Goal: Task Accomplishment & Management: Manage account settings

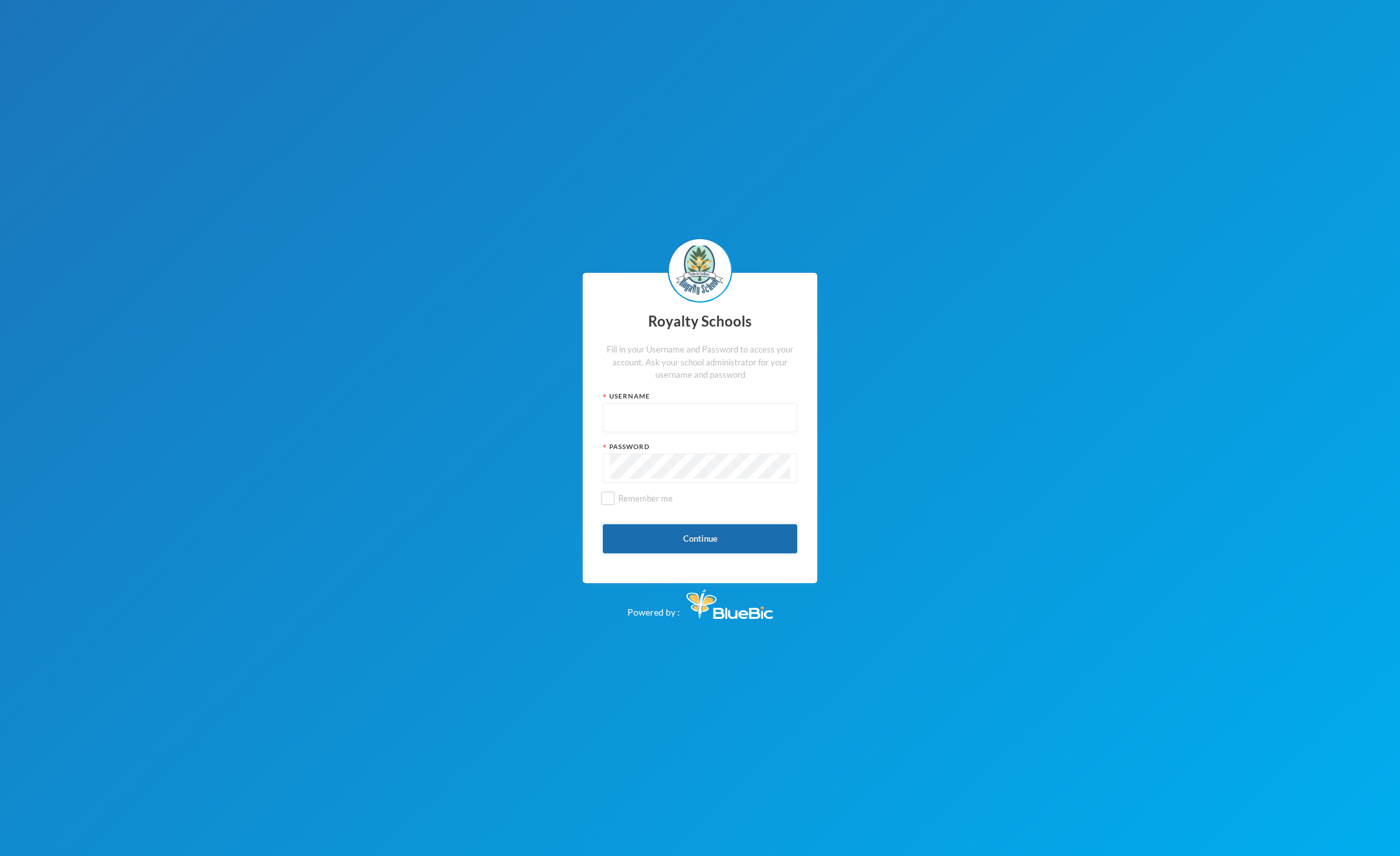
type input "admin"
click at [676, 543] on button "Continue" at bounding box center [700, 538] width 194 height 29
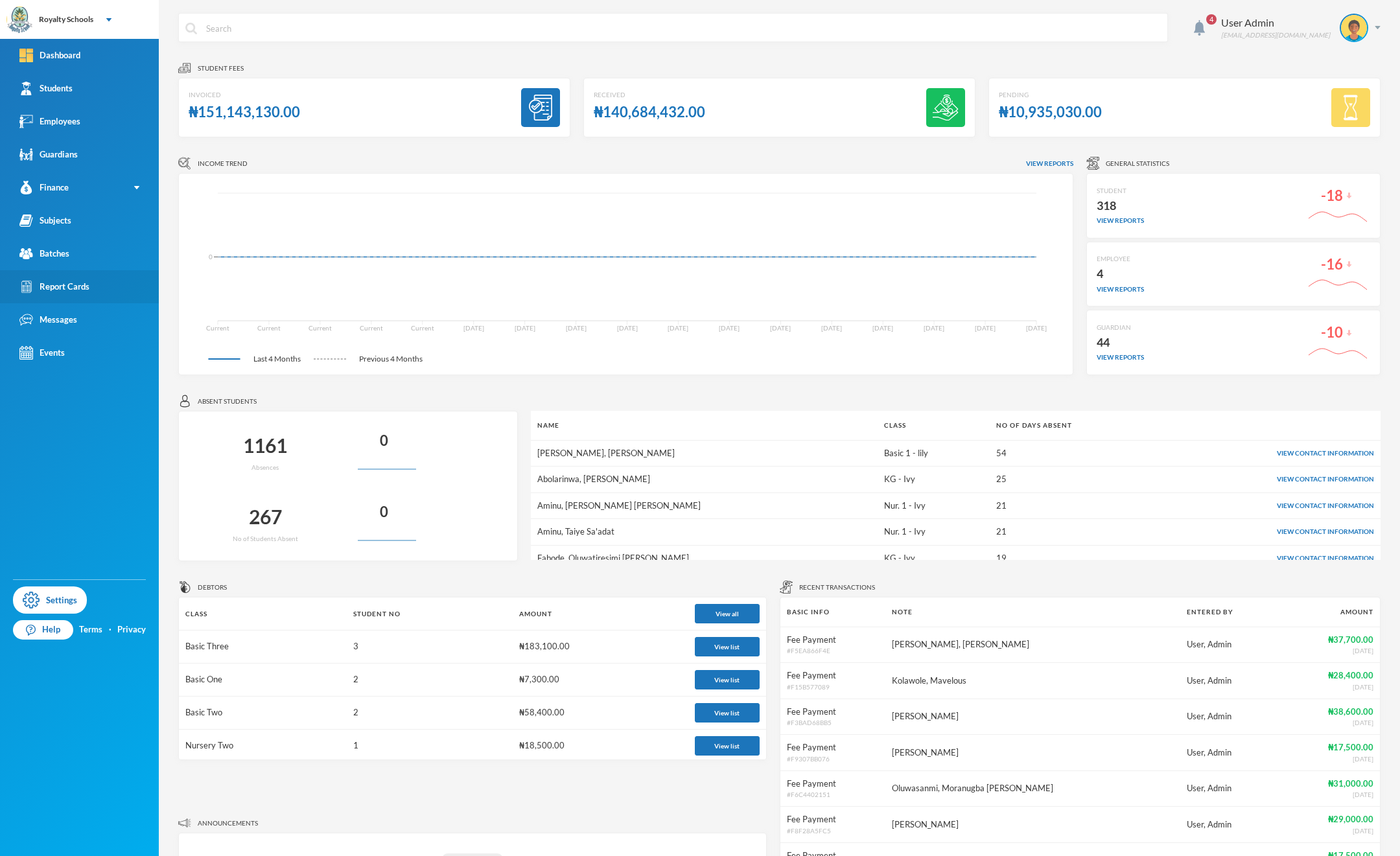
click at [85, 295] on link "Report Cards" at bounding box center [79, 287] width 159 height 33
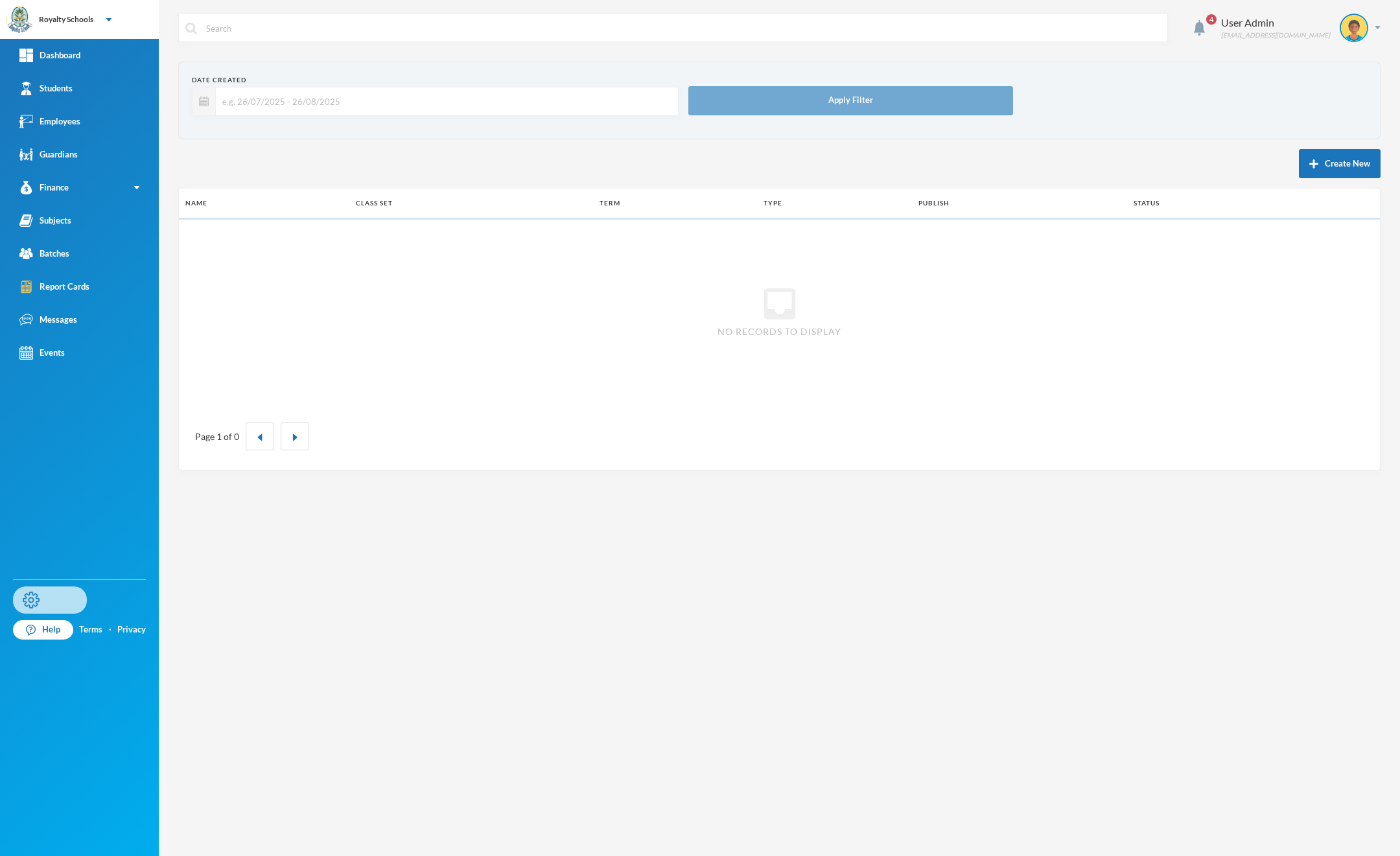
click at [49, 594] on link "Settings" at bounding box center [49, 600] width 74 height 27
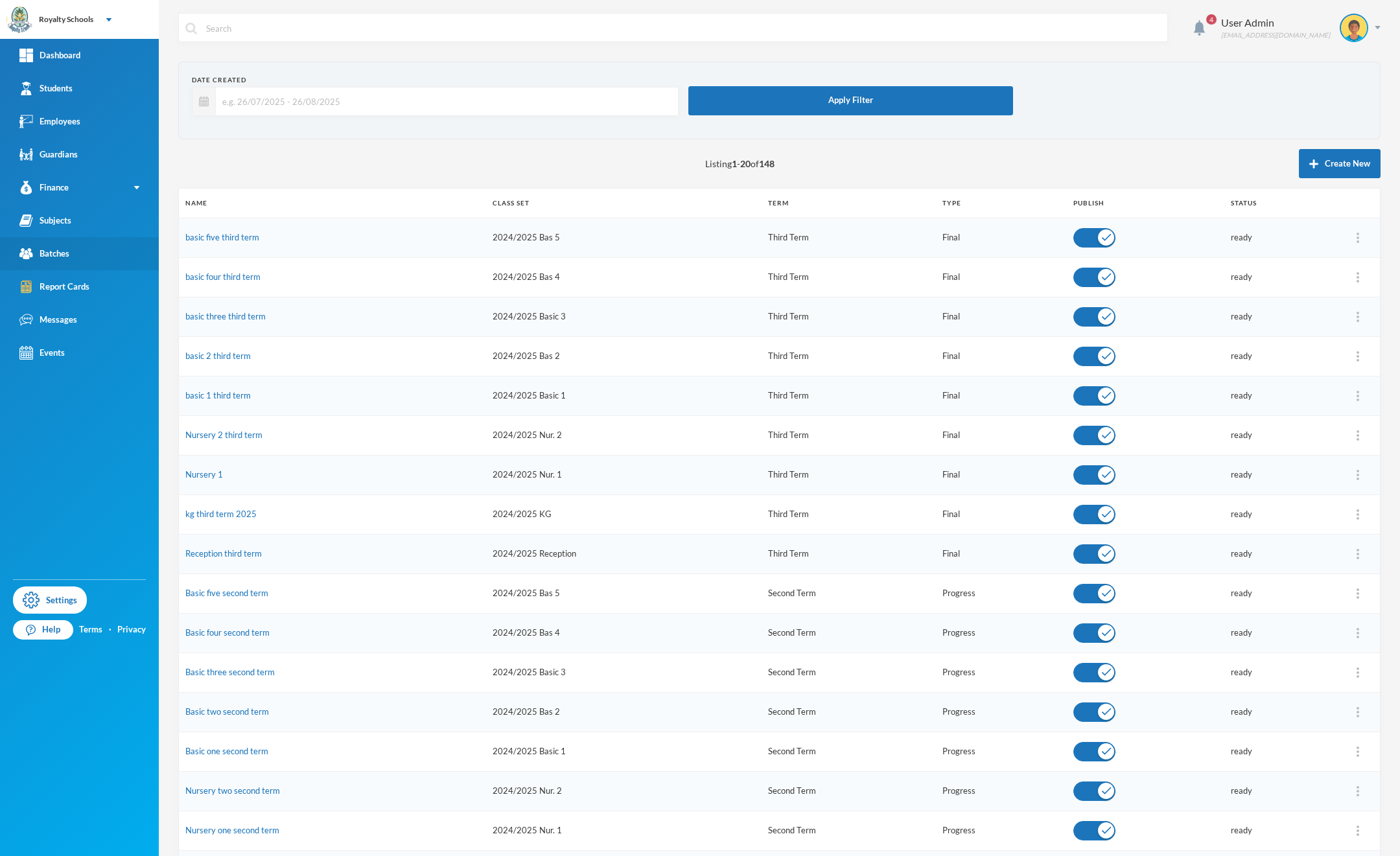
click at [86, 254] on link "Batches" at bounding box center [79, 254] width 159 height 33
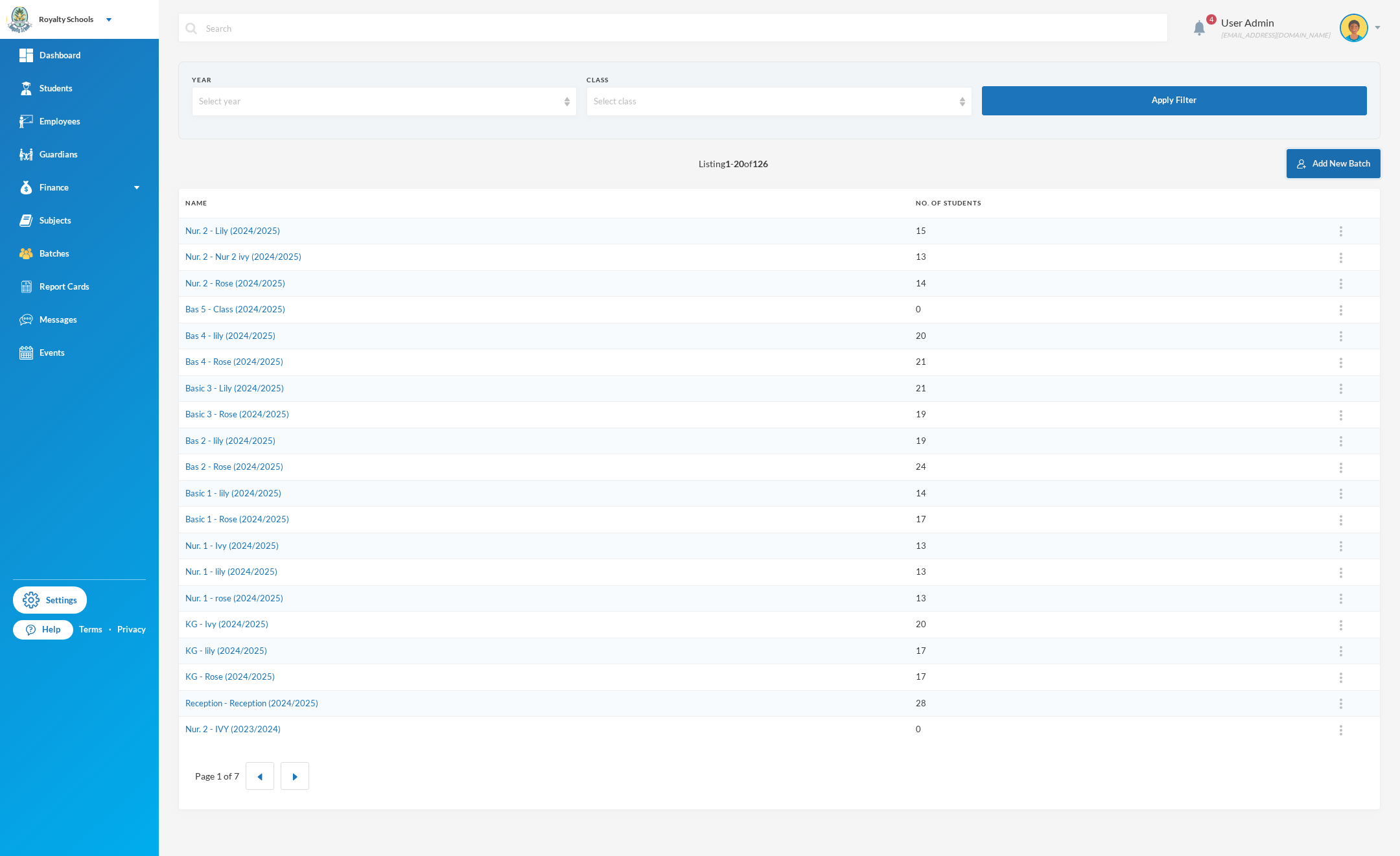
click at [1317, 167] on button "Add New Batch" at bounding box center [1334, 164] width 94 height 29
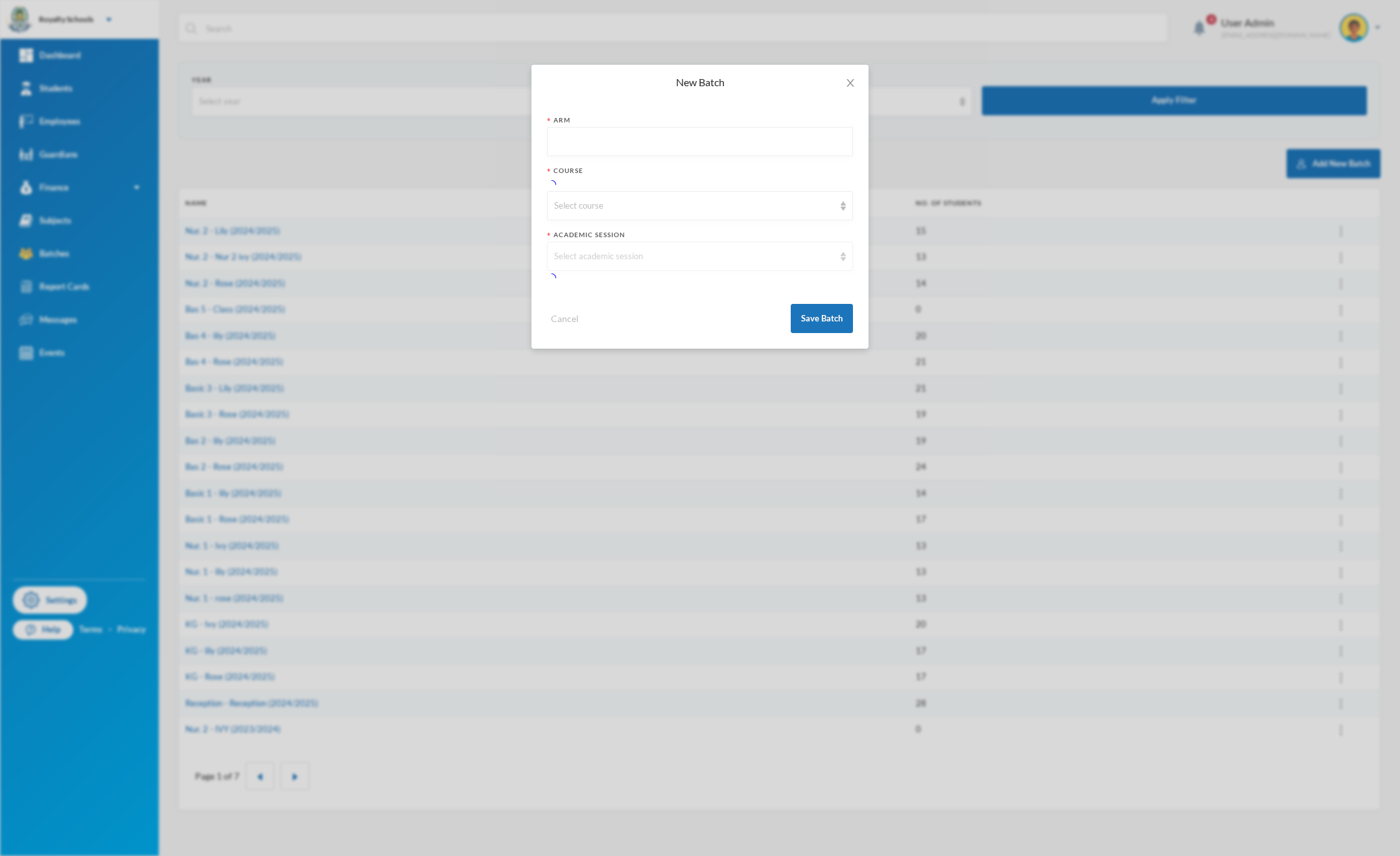
click at [602, 257] on div "Select academic session" at bounding box center [700, 256] width 306 height 29
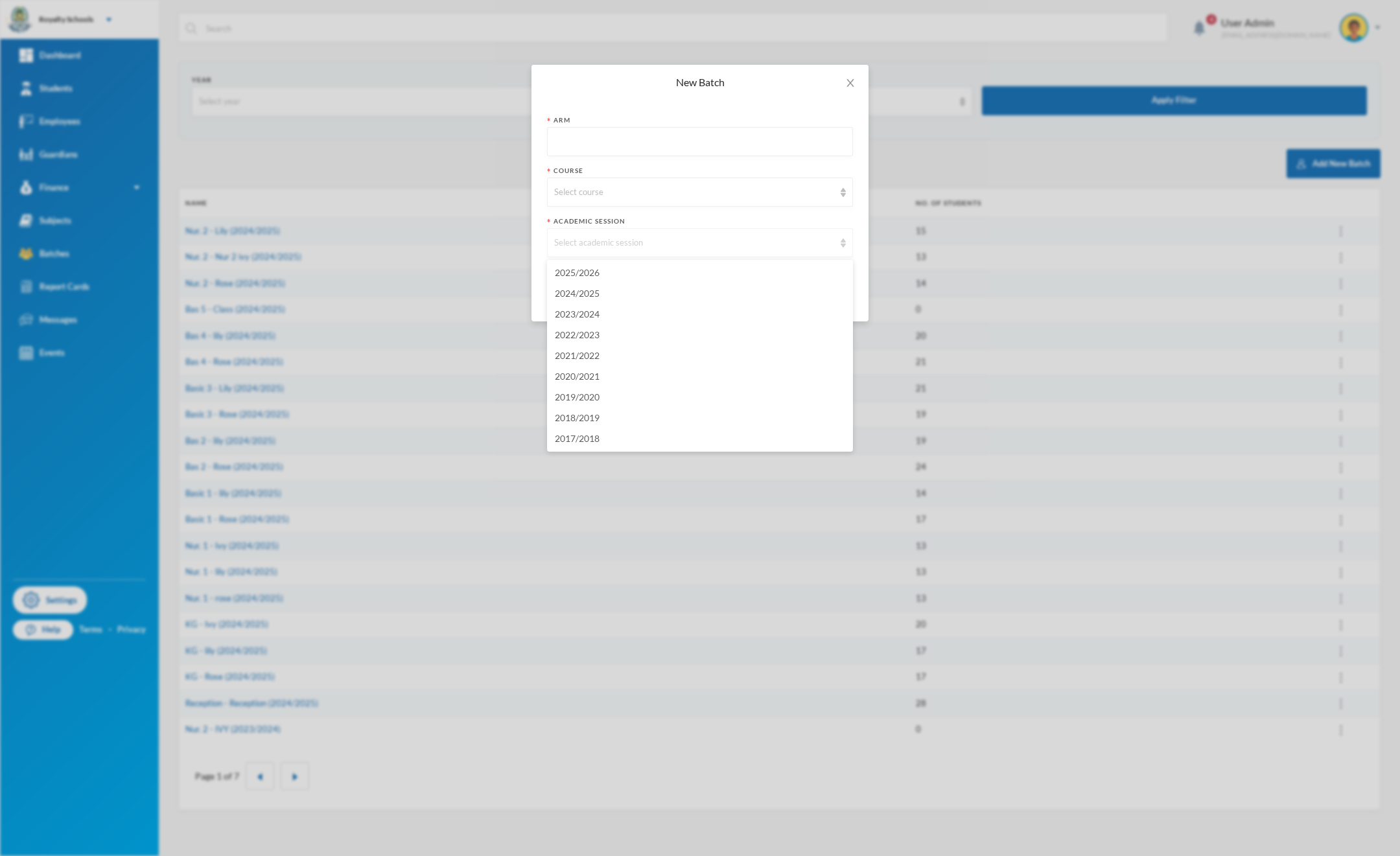
click at [610, 253] on div "Select academic session" at bounding box center [700, 243] width 306 height 29
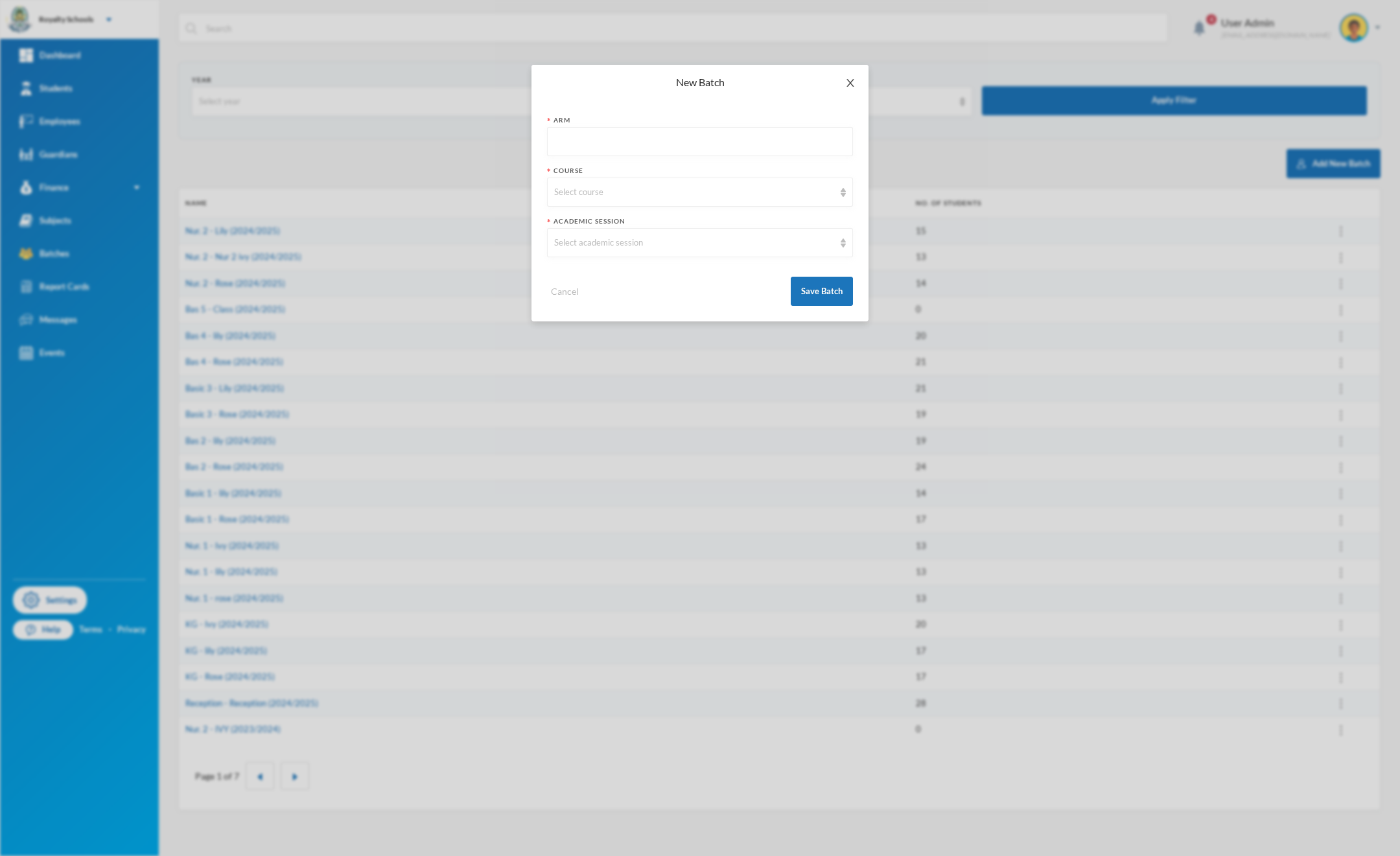
click at [850, 86] on icon "icon: close" at bounding box center [850, 82] width 10 height 10
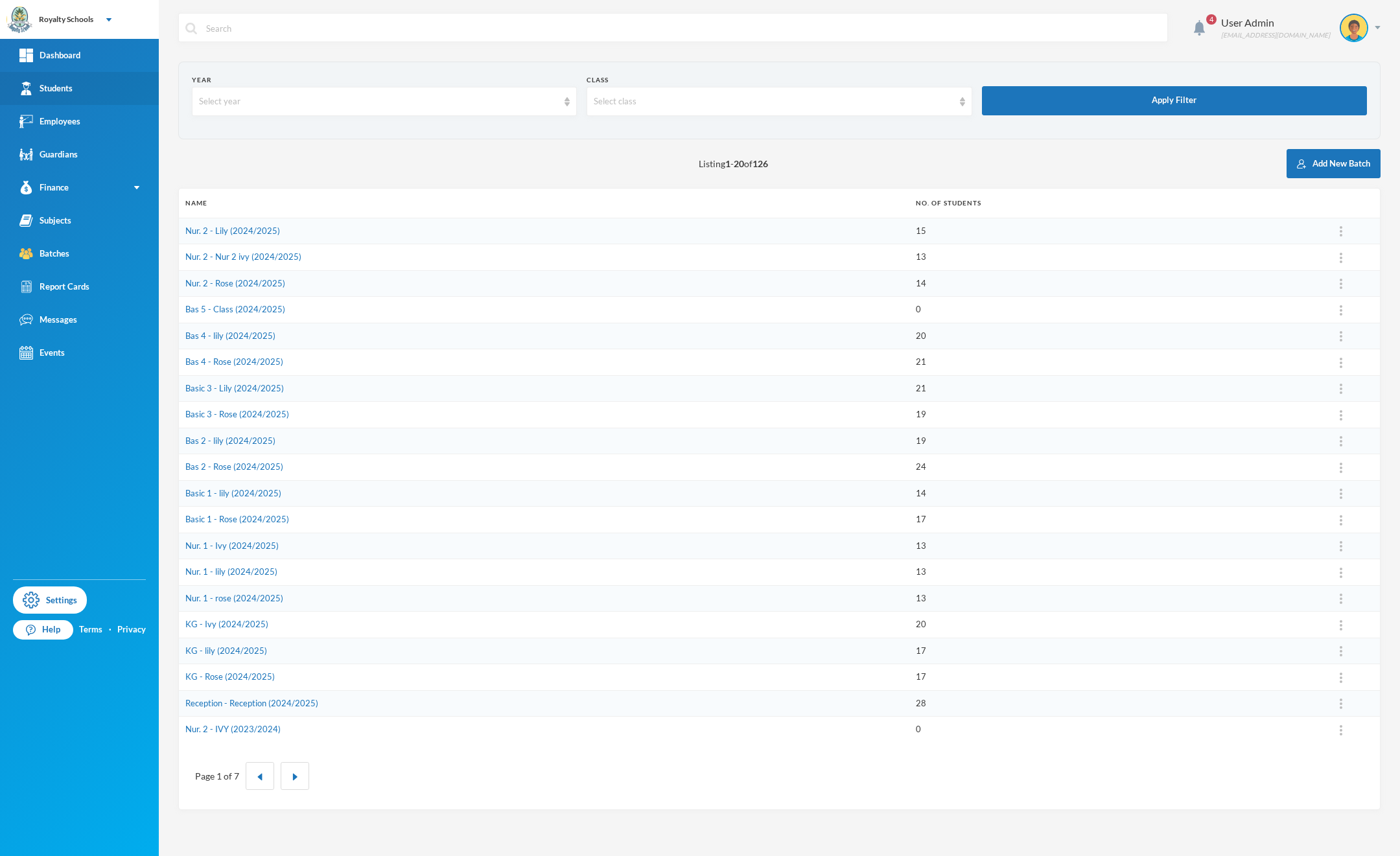
click at [41, 88] on div "Students" at bounding box center [46, 88] width 53 height 13
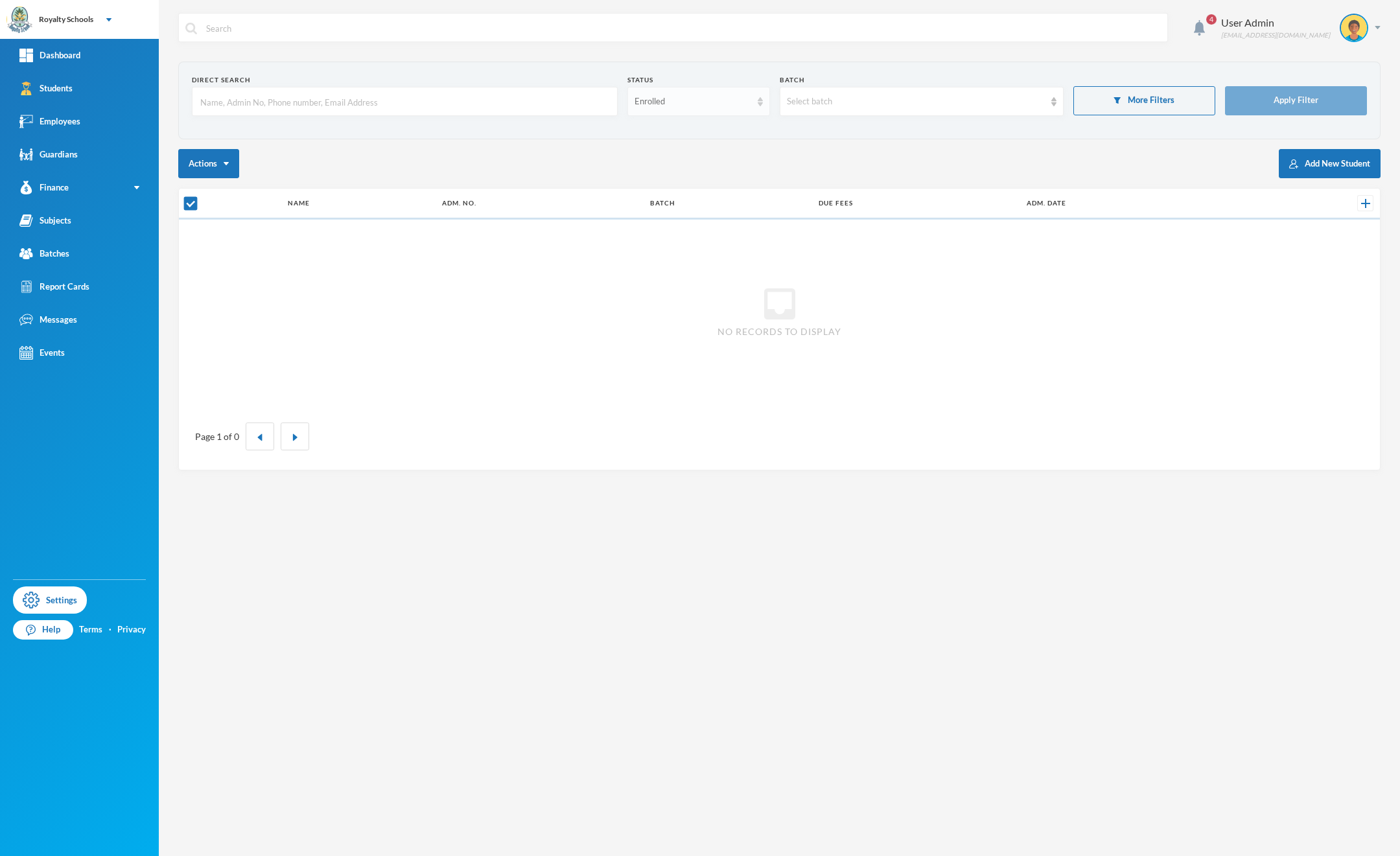
checkbox input "false"
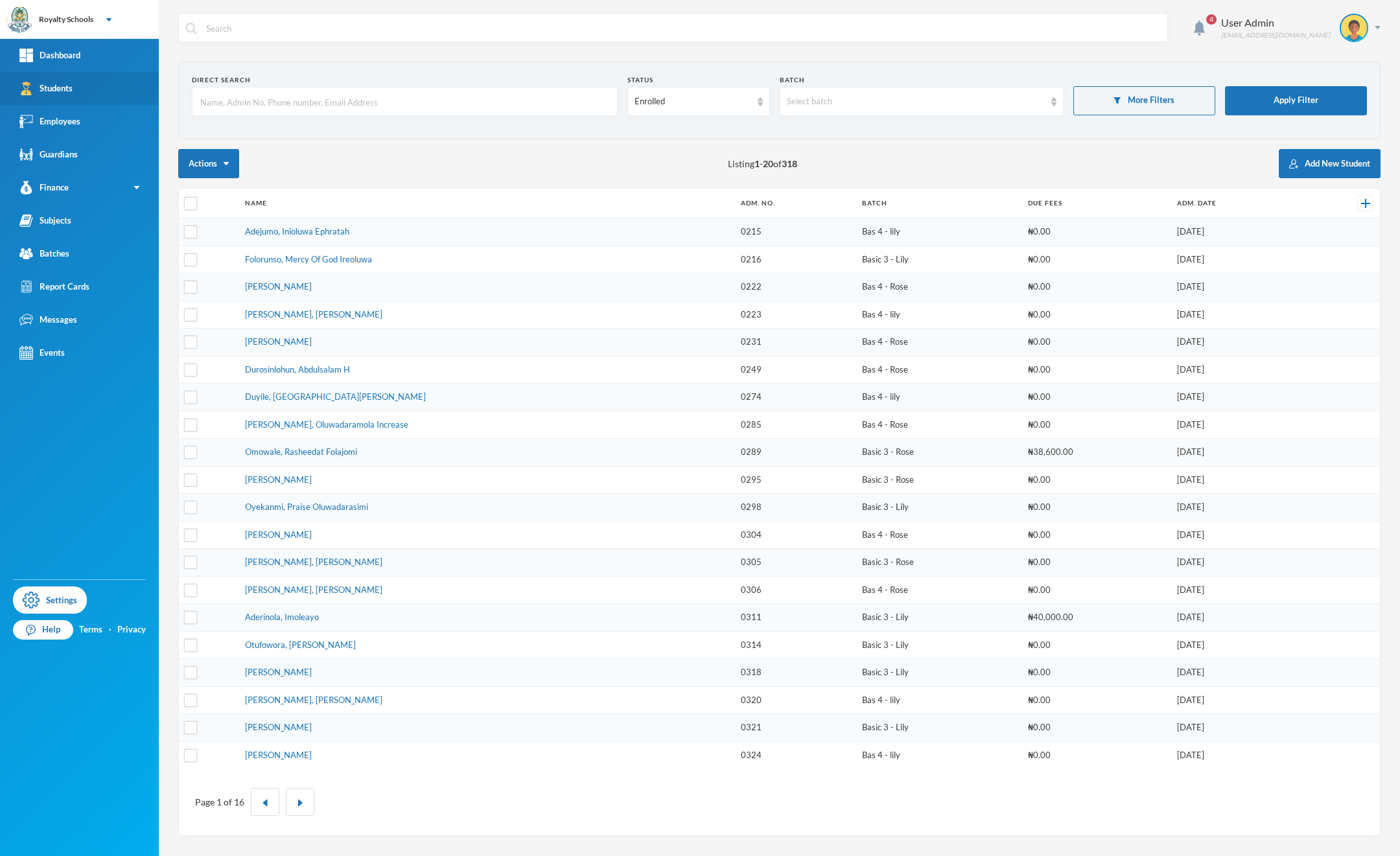
click at [73, 89] on div "Students" at bounding box center [46, 88] width 53 height 13
